Goal: Information Seeking & Learning: Learn about a topic

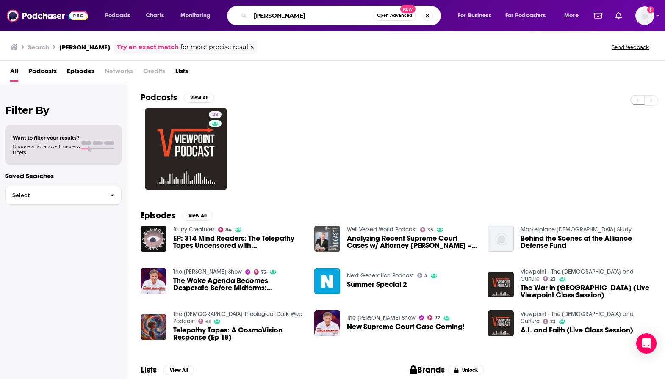
click at [305, 13] on input "[PERSON_NAME]" at bounding box center [311, 16] width 123 height 14
type input "j"
type input "[PERSON_NAME]"
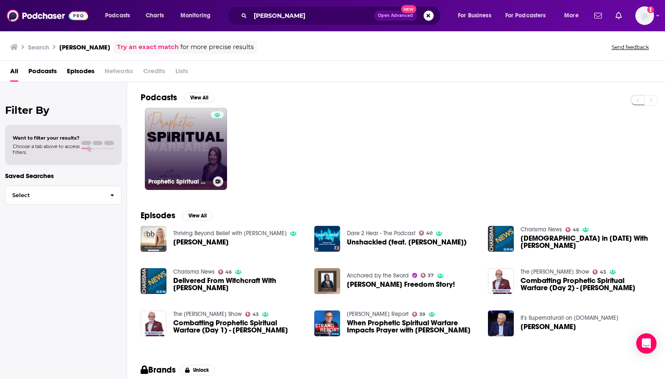
click at [180, 146] on link "Prophetic Spiritual Warfare | Deliverance, Healing with Prayer, Healing Scriptu…" at bounding box center [186, 149] width 82 height 82
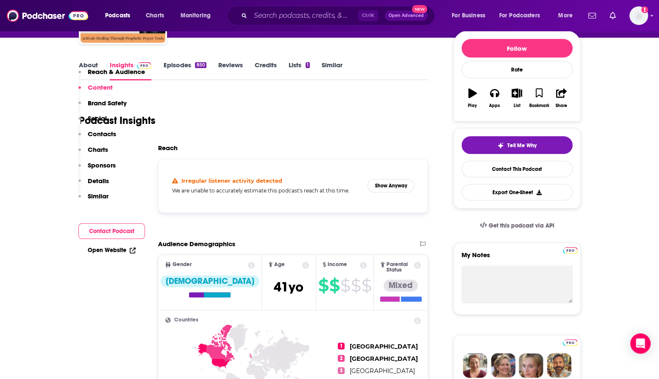
scroll to position [85, 0]
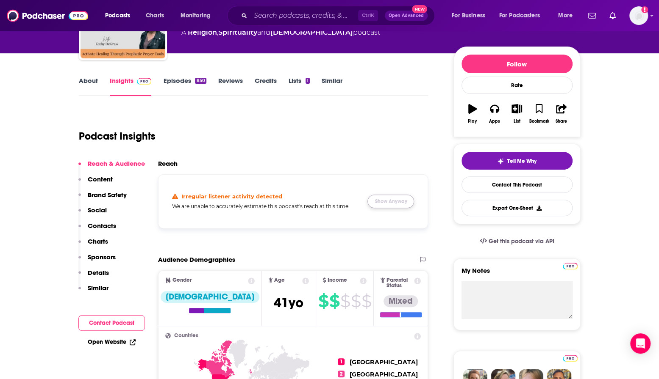
click at [410, 202] on button "Show Anyway" at bounding box center [390, 202] width 47 height 14
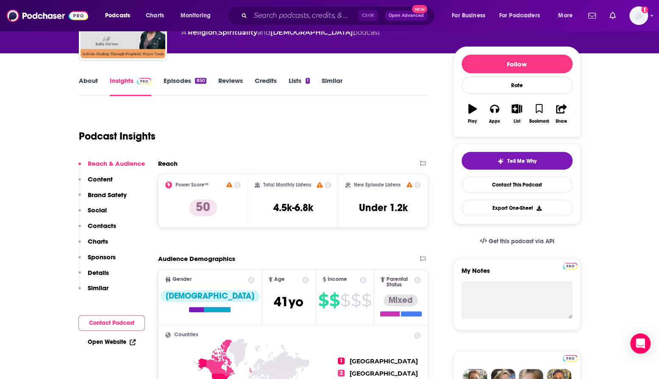
click at [171, 85] on link "Episodes 850" at bounding box center [184, 86] width 43 height 19
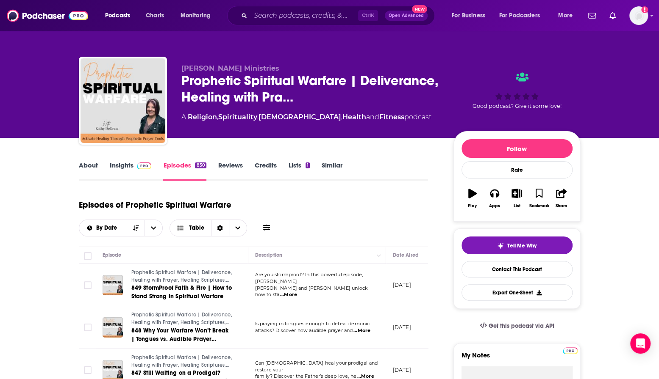
click at [125, 164] on link "Insights" at bounding box center [131, 170] width 42 height 19
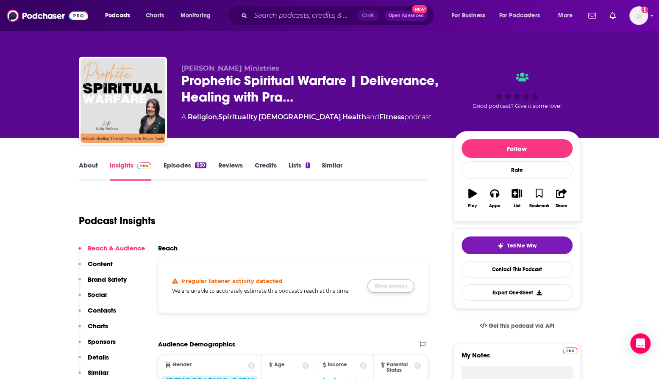
click at [393, 288] on button "Show Anyway" at bounding box center [390, 287] width 47 height 14
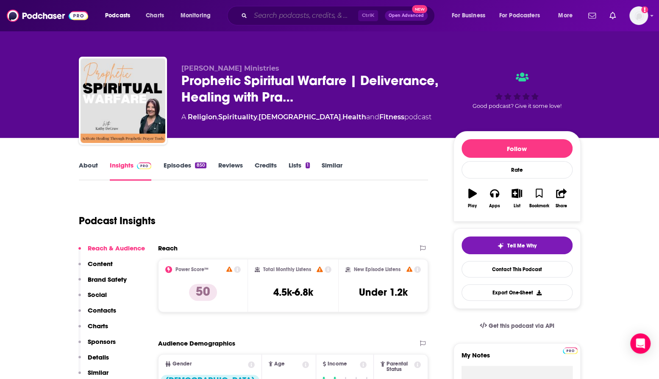
click at [274, 17] on input "Search podcasts, credits, & more..." at bounding box center [304, 16] width 108 height 14
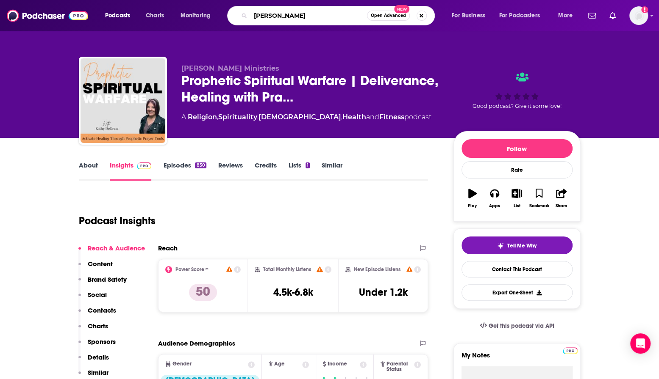
type input "[PERSON_NAME]"
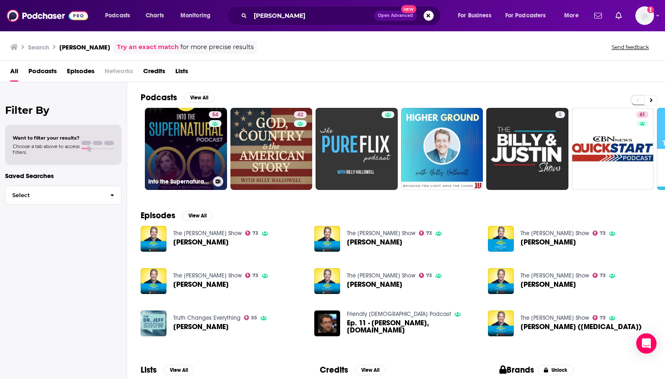
click at [191, 133] on link "54 Into the Supernatural With [PERSON_NAME] & [PERSON_NAME]" at bounding box center [186, 149] width 82 height 82
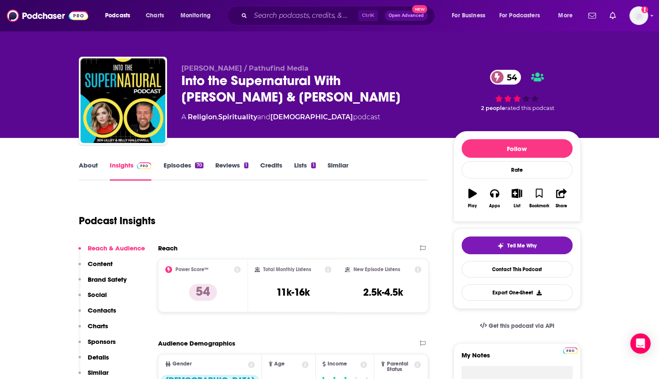
click at [180, 165] on link "Episodes 70" at bounding box center [183, 170] width 40 height 19
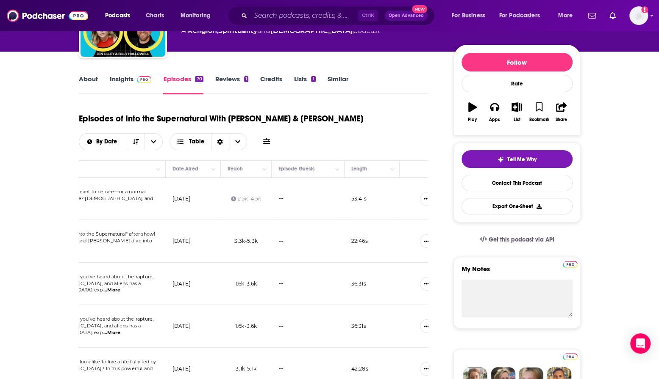
scroll to position [105, 0]
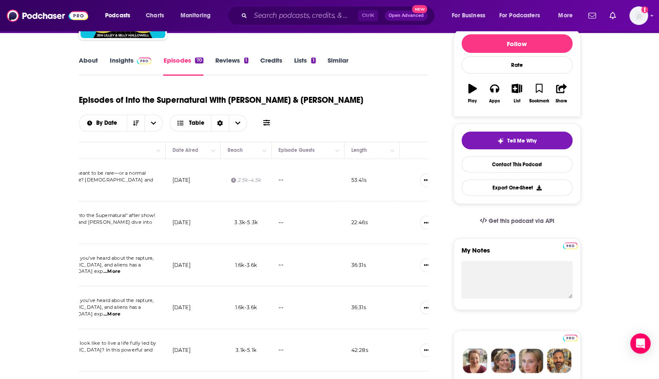
click at [120, 268] on span "...More" at bounding box center [111, 271] width 17 height 7
click at [122, 266] on span "the [DEMOGRAPHIC_DATA], and aliens has a [DEMOGRAPHIC_DATA] exp" at bounding box center [88, 268] width 106 height 13
click at [114, 64] on link "Insights" at bounding box center [131, 65] width 42 height 19
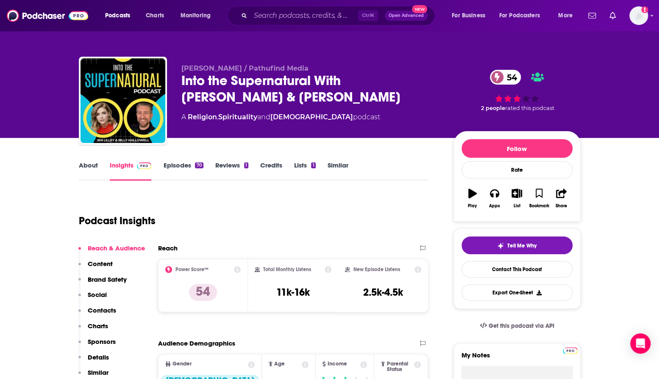
click at [171, 161] on link "Episodes 70" at bounding box center [183, 170] width 40 height 19
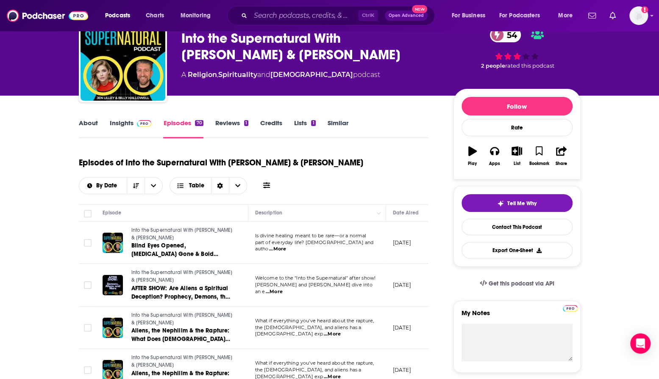
scroll to position [85, 0]
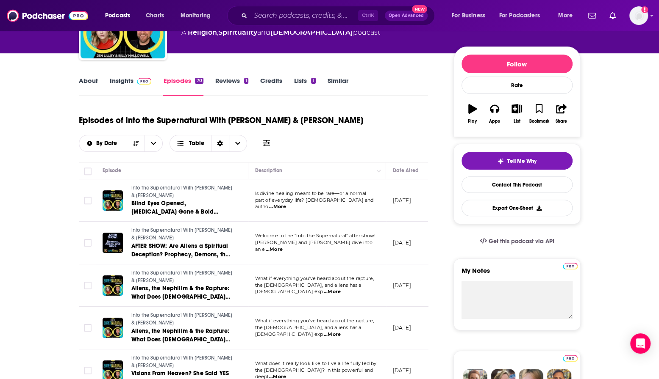
click at [119, 78] on link "Insights" at bounding box center [131, 86] width 42 height 19
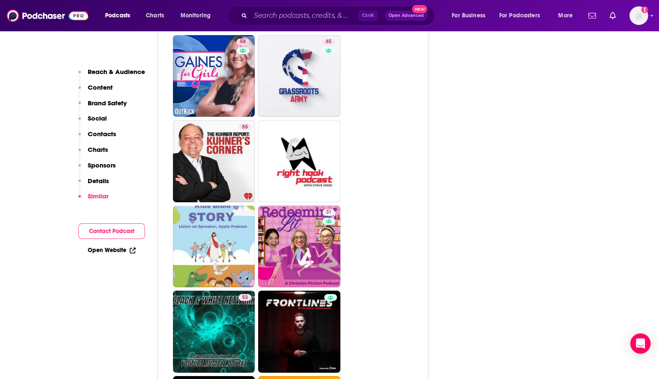
scroll to position [1821, 0]
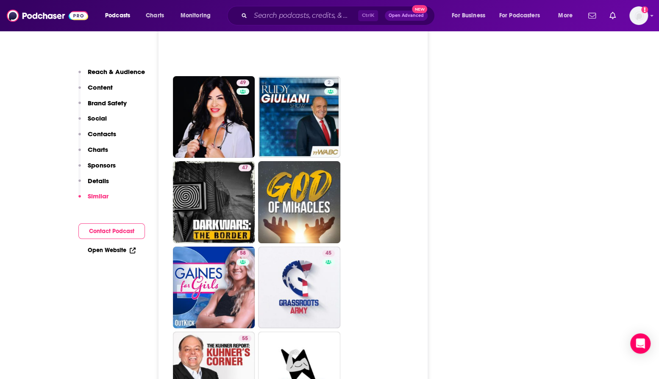
click at [103, 165] on p "Sponsors" at bounding box center [102, 165] width 28 height 8
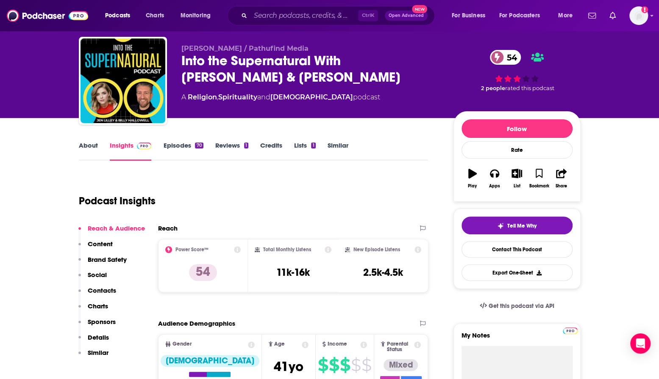
scroll to position [0, 0]
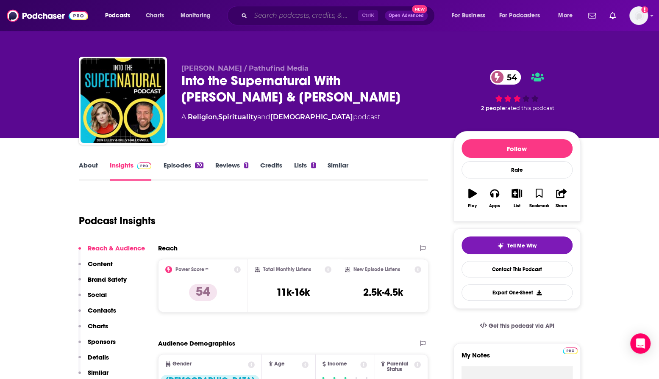
click at [323, 16] on input "Search podcasts, credits, & more..." at bounding box center [304, 16] width 108 height 14
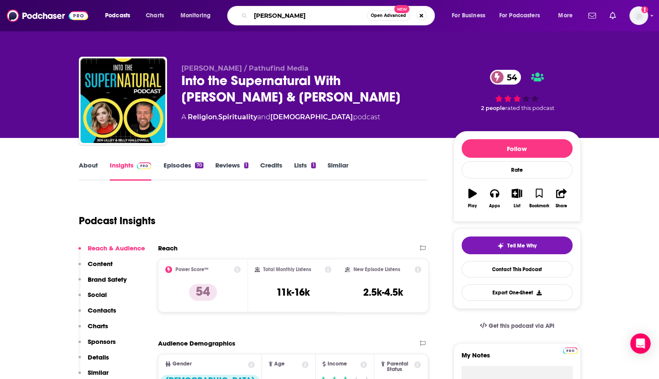
type input "[PERSON_NAME]"
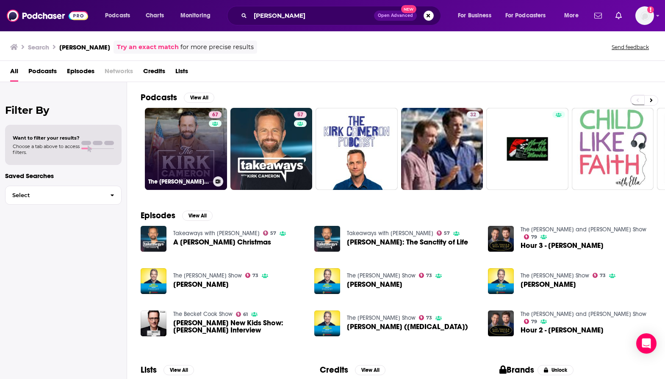
click at [185, 153] on link "67 The [PERSON_NAME] Show" at bounding box center [186, 149] width 82 height 82
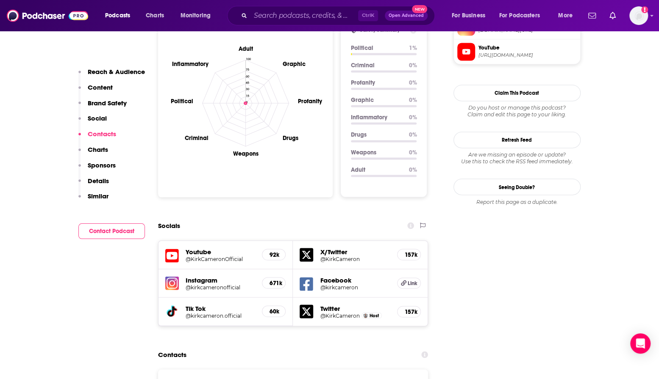
scroll to position [974, 0]
